Goal: Task Accomplishment & Management: Use online tool/utility

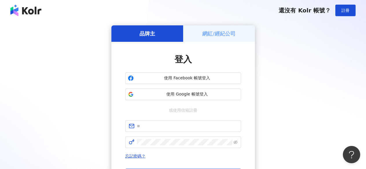
scroll to position [47, 0]
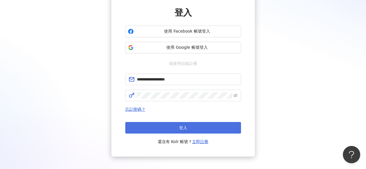
click at [169, 131] on button "登入" at bounding box center [183, 128] width 116 height 12
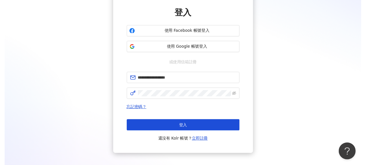
scroll to position [0, 0]
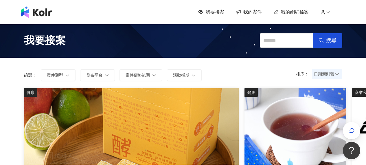
click at [216, 12] on span "我要接案" at bounding box center [215, 12] width 19 height 6
click at [213, 13] on span "我要接案" at bounding box center [215, 12] width 19 height 6
click at [207, 11] on link "我要接案" at bounding box center [211, 12] width 26 height 6
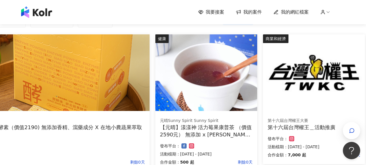
scroll to position [0, 89]
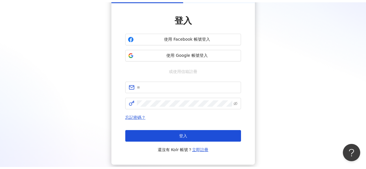
scroll to position [40, 0]
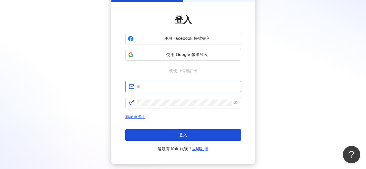
type input "**********"
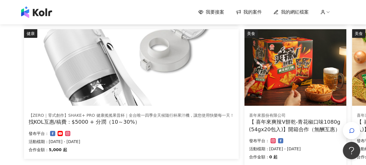
scroll to position [335, 89]
